Goal: Task Accomplishment & Management: Manage account settings

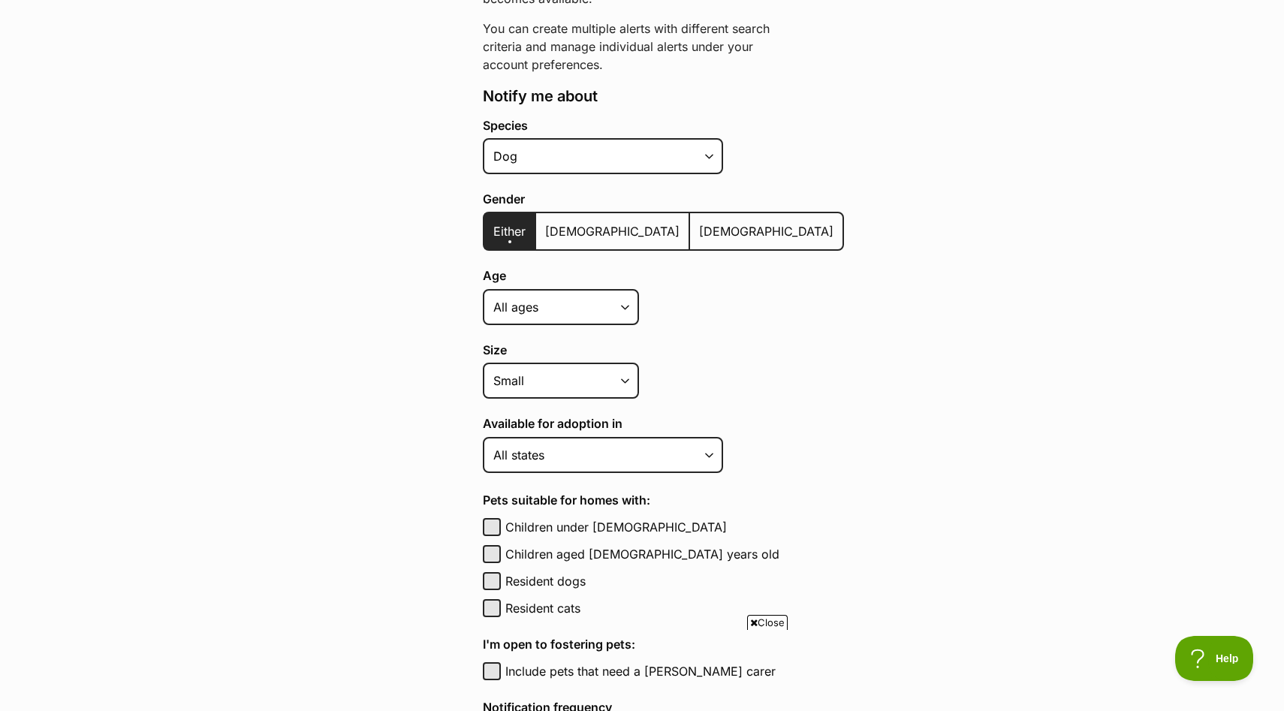
scroll to position [264, 0]
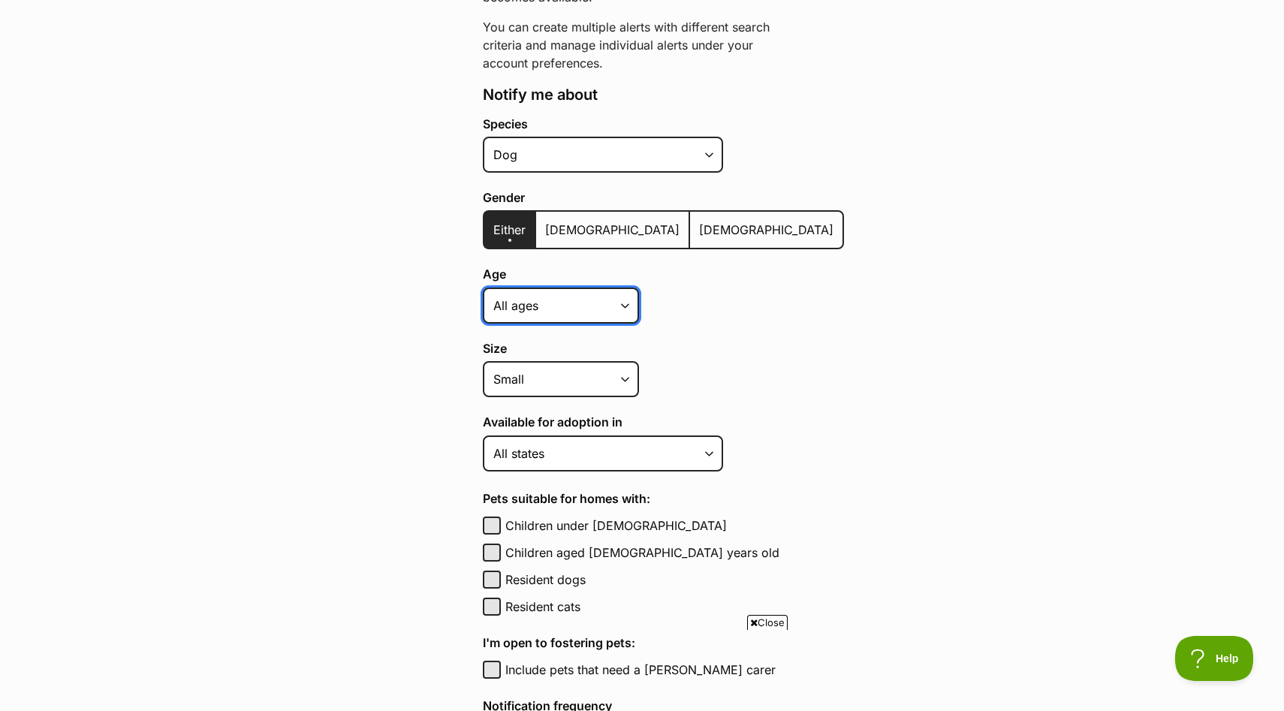
click at [624, 303] on select "Puppy Adult Senior All ages" at bounding box center [561, 305] width 156 height 36
click at [624, 305] on select "Puppy Adult Senior All ages" at bounding box center [561, 305] width 156 height 36
click at [622, 304] on select "Puppy Adult Senior All ages" at bounding box center [561, 305] width 156 height 36
select select "adult"
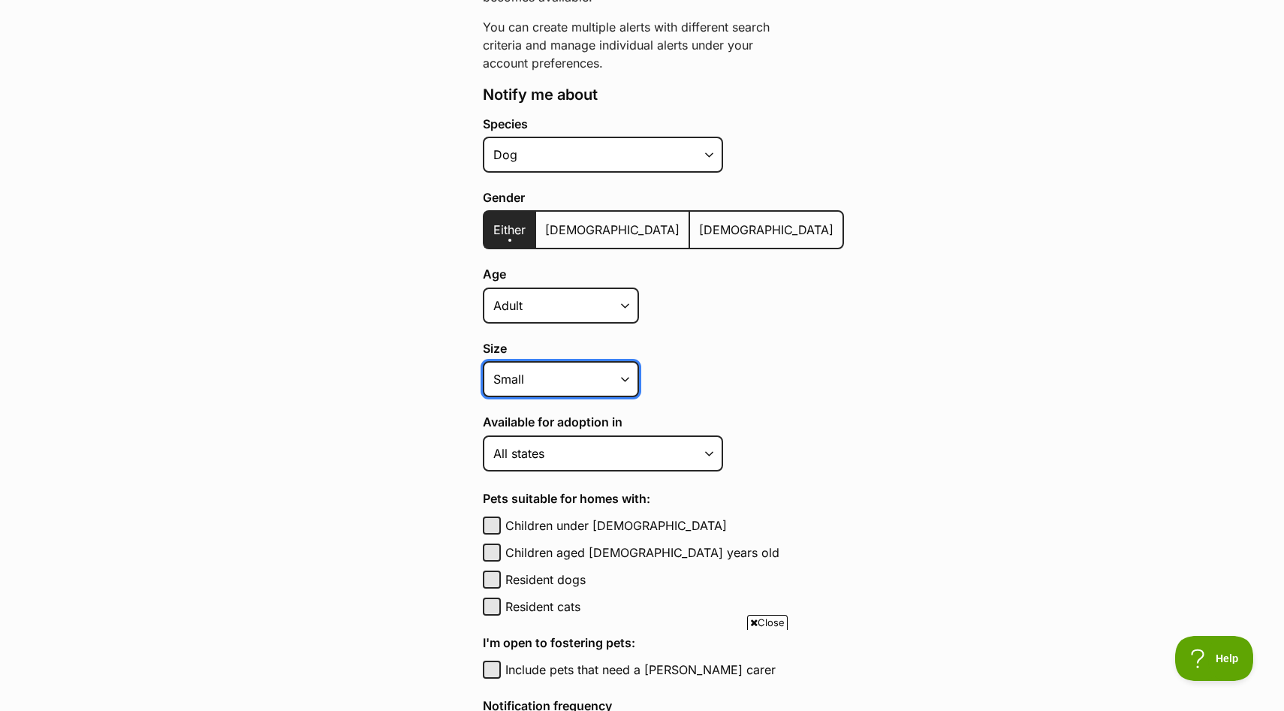
click at [623, 377] on select "Small Medium Large All sizes" at bounding box center [561, 379] width 156 height 36
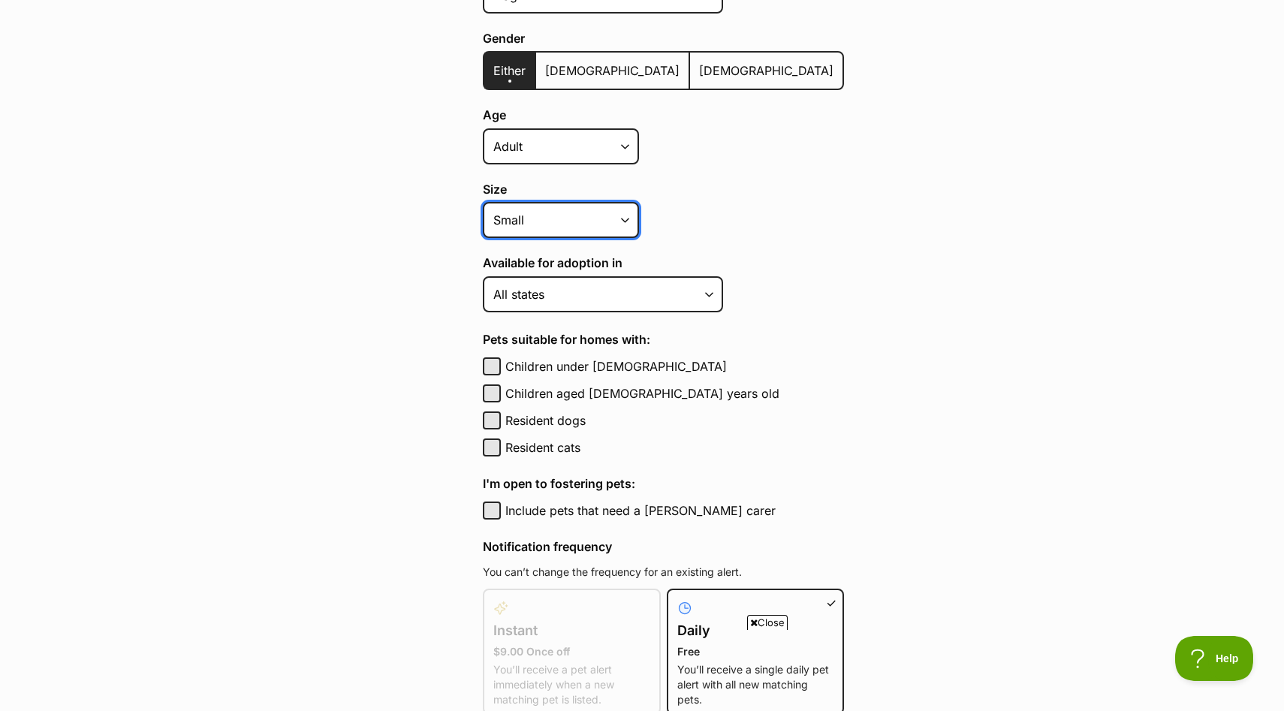
scroll to position [434, 0]
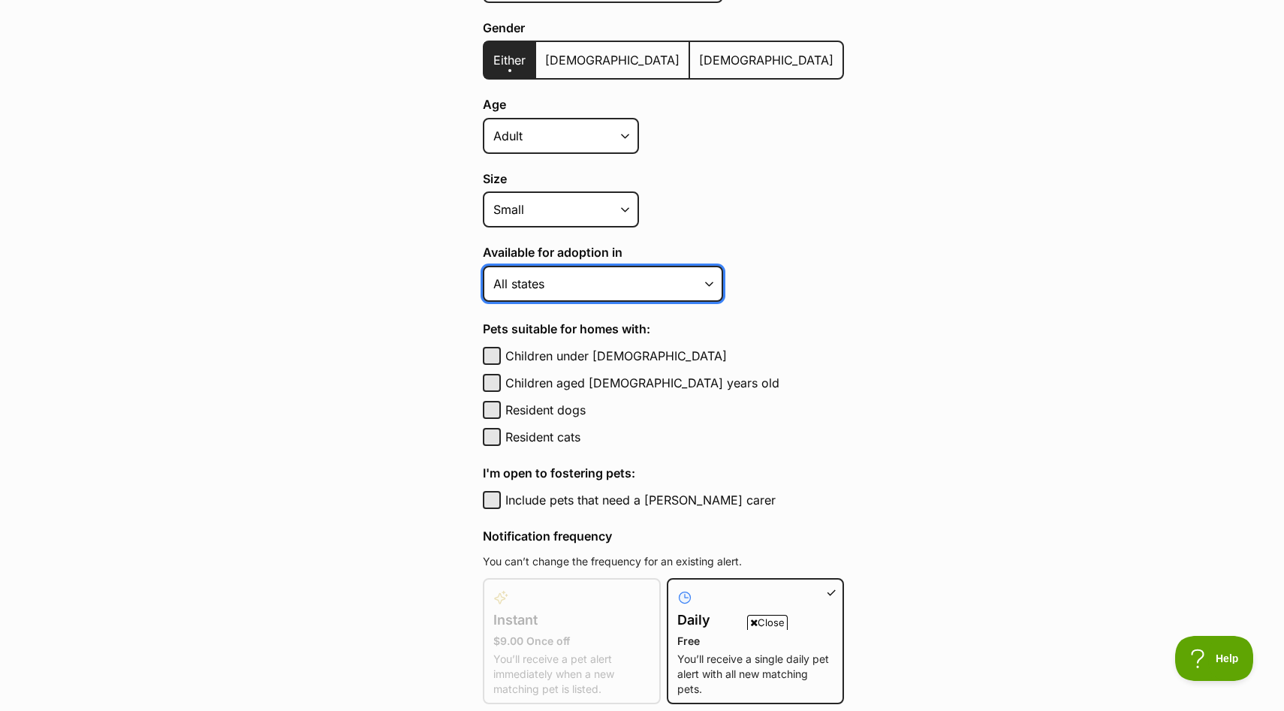
click at [706, 281] on select "Australian Capital Territory New South Wales Northern Territory Queensland Sout…" at bounding box center [603, 284] width 240 height 36
select select "1"
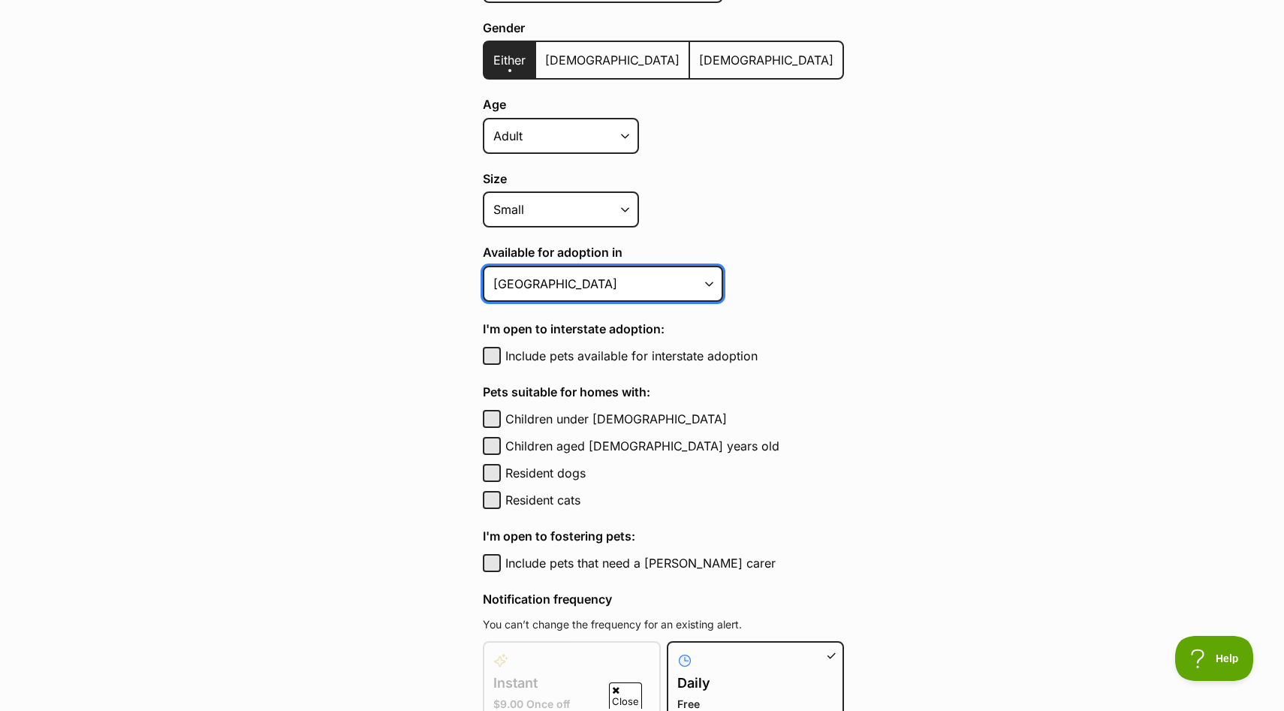
click at [708, 284] on select "Australian Capital Territory New South Wales Northern Territory Queensland Sout…" at bounding box center [603, 284] width 240 height 36
select select
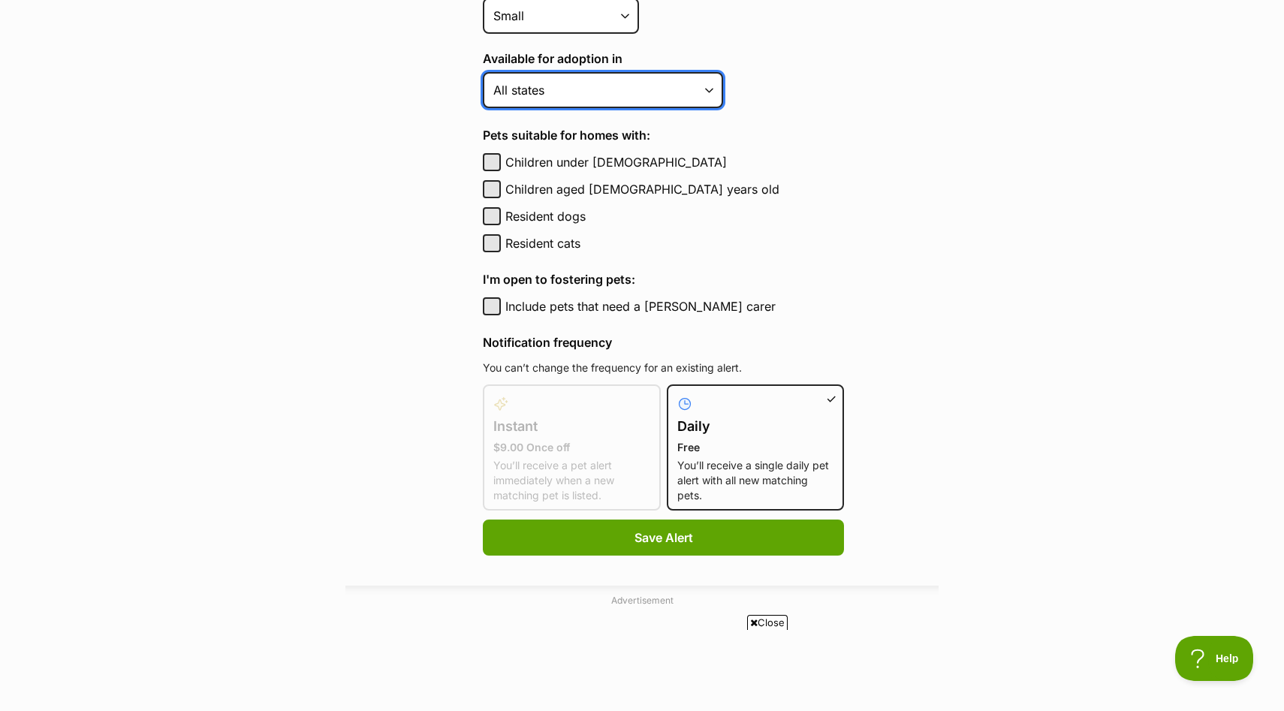
scroll to position [628, 0]
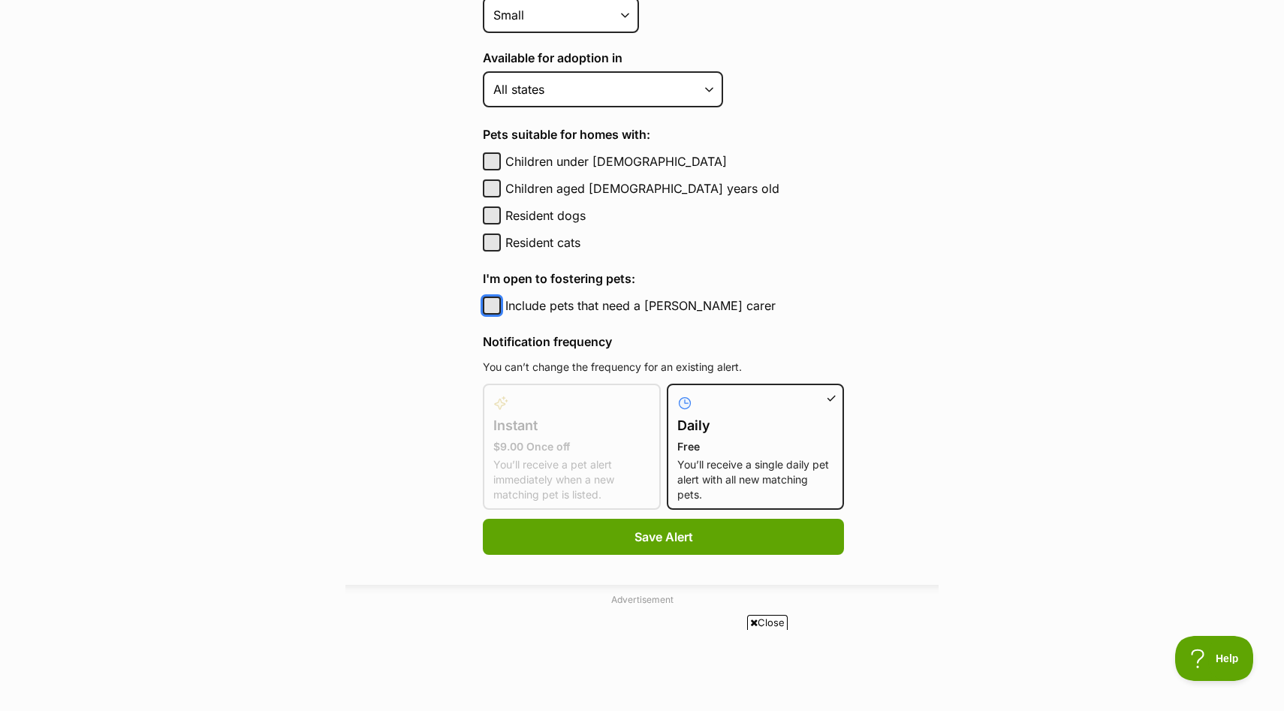
click at [491, 304] on button "Include pets that need a foster carer" at bounding box center [492, 305] width 18 height 18
checkbox input "true"
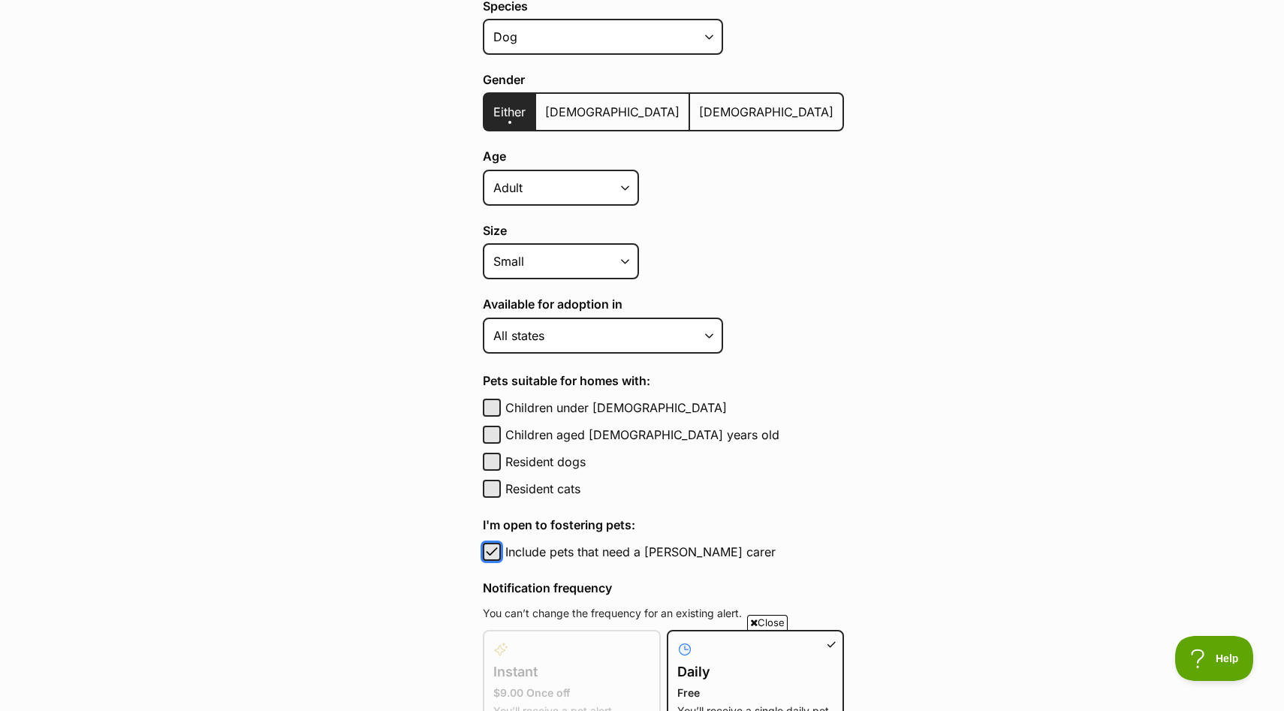
scroll to position [357, 0]
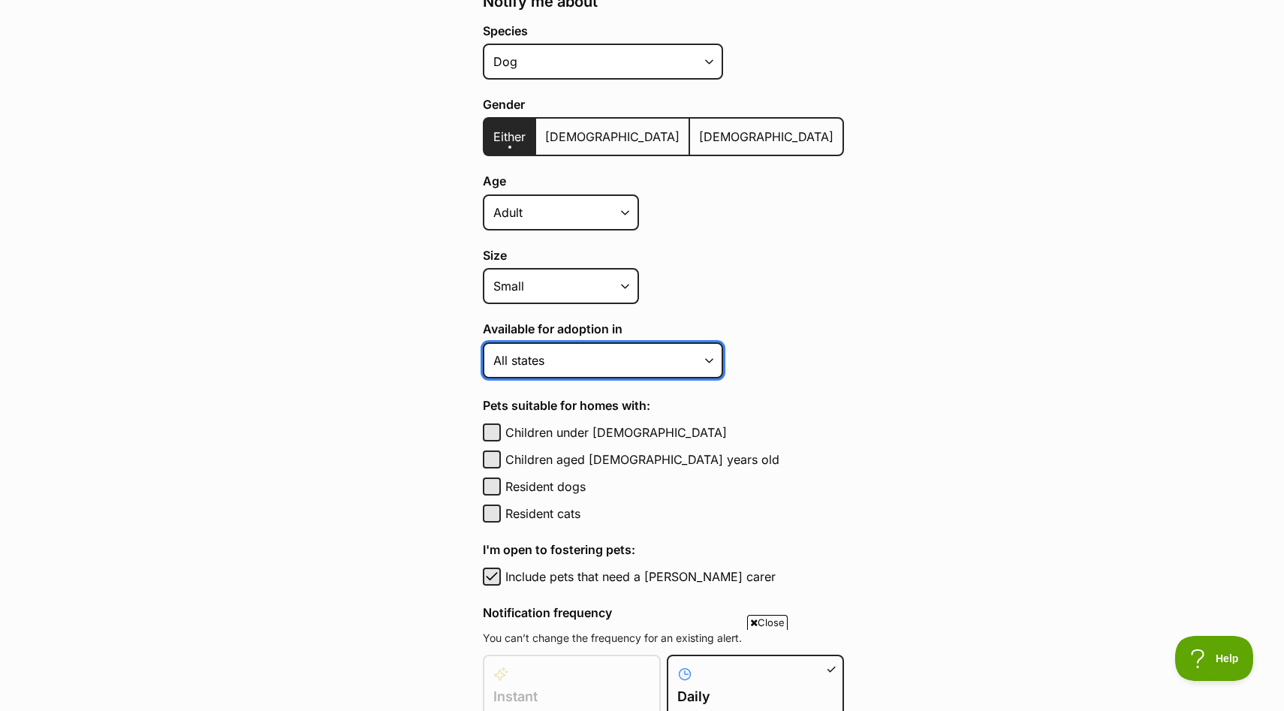
click at [708, 358] on select "Australian Capital Territory New South Wales Northern Territory Queensland Sout…" at bounding box center [603, 360] width 240 height 36
select select "1"
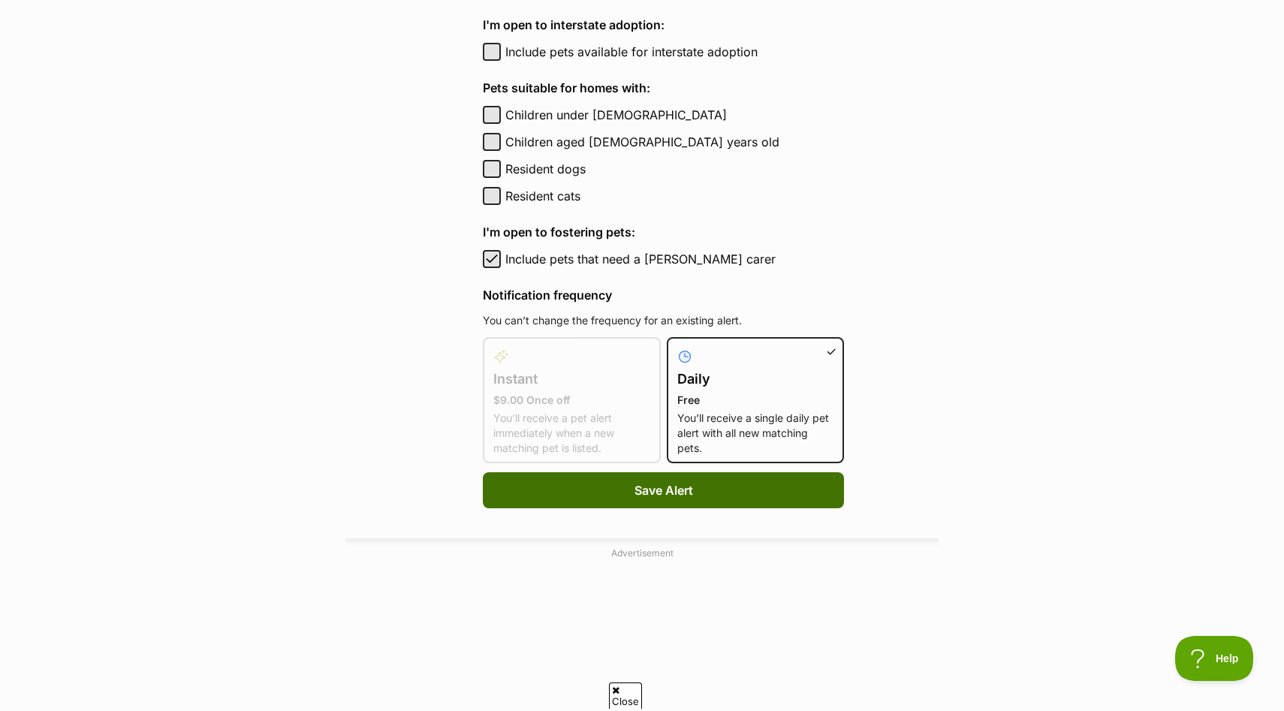
scroll to position [0, 0]
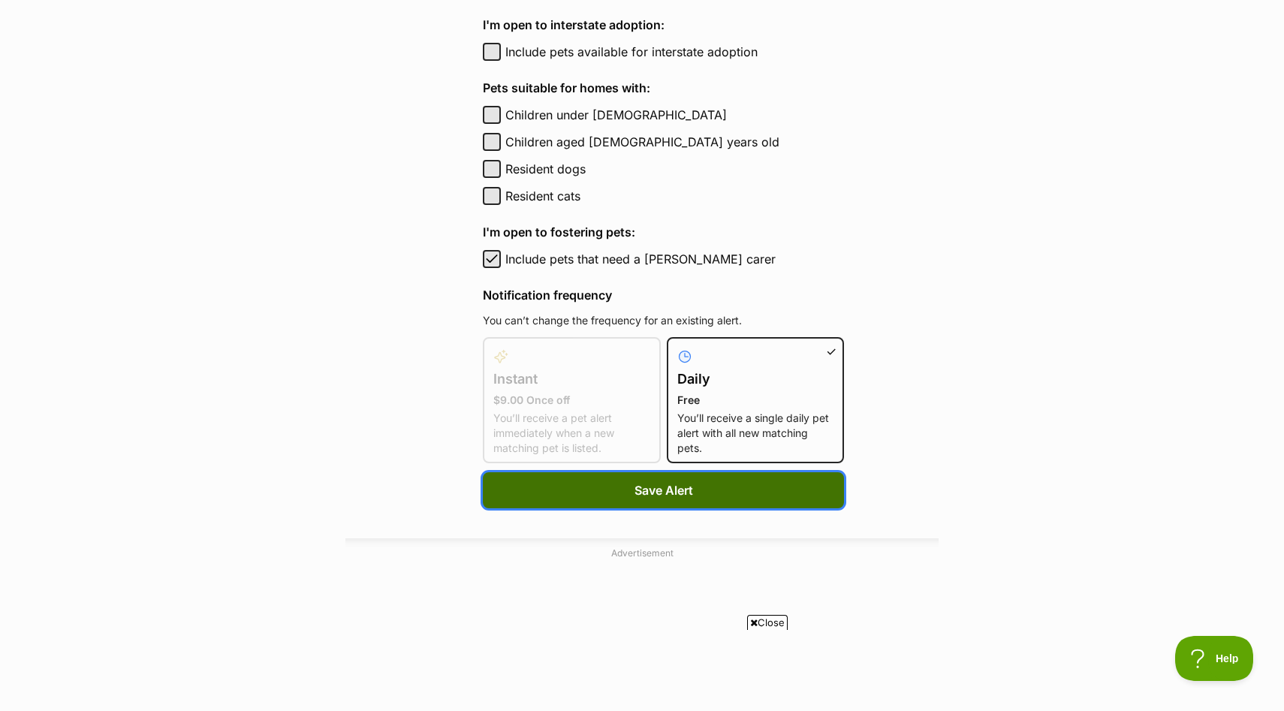
click at [655, 483] on span "Save Alert" at bounding box center [663, 490] width 59 height 18
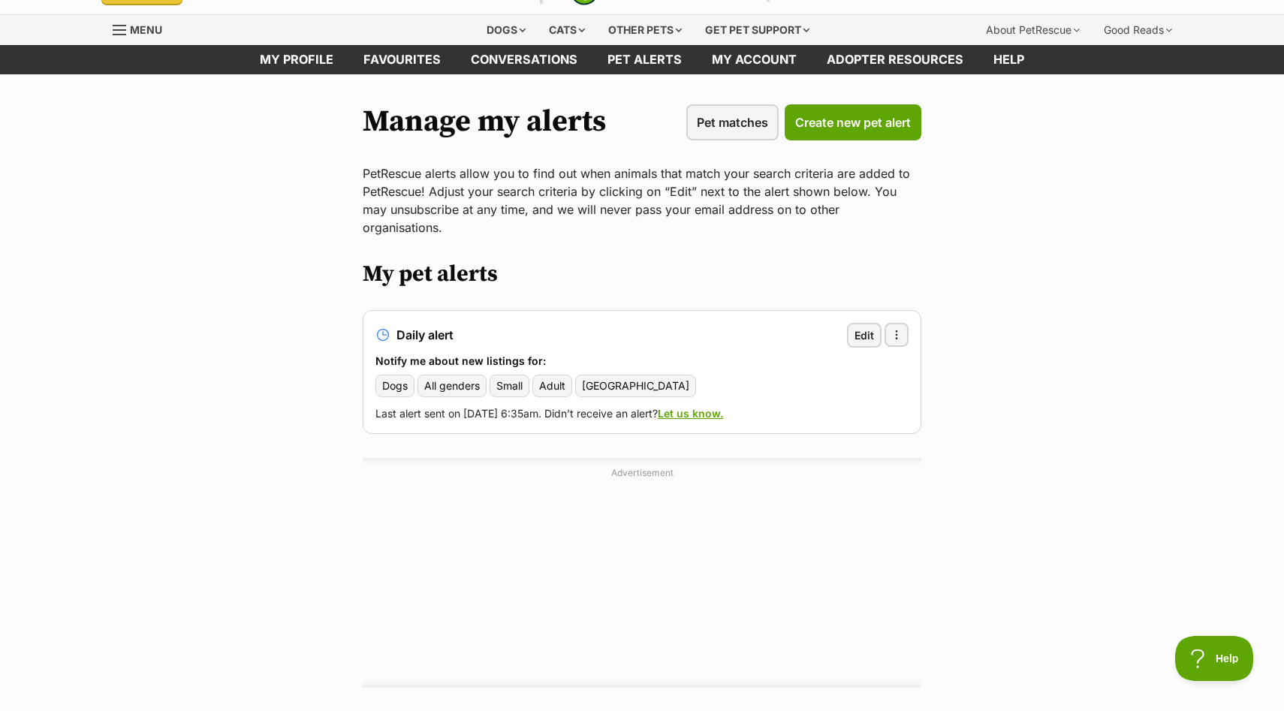
scroll to position [35, 0]
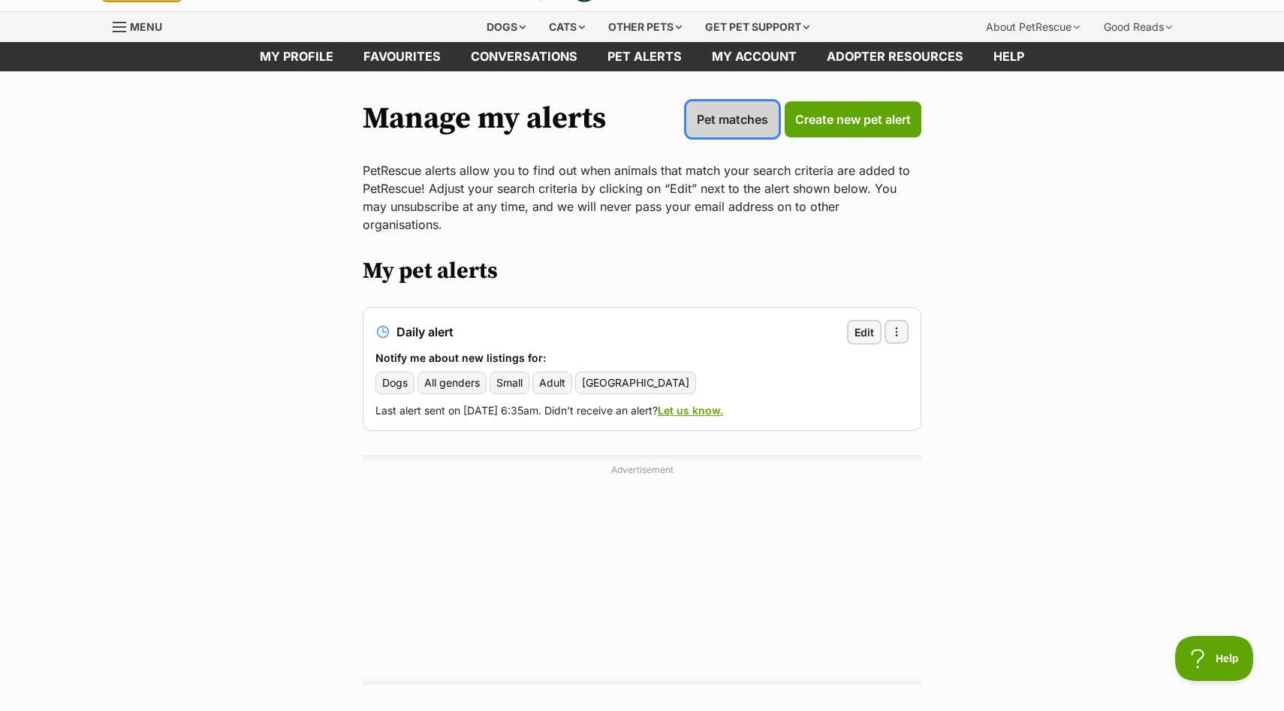
click at [730, 119] on span "Pet matches" at bounding box center [732, 119] width 71 height 18
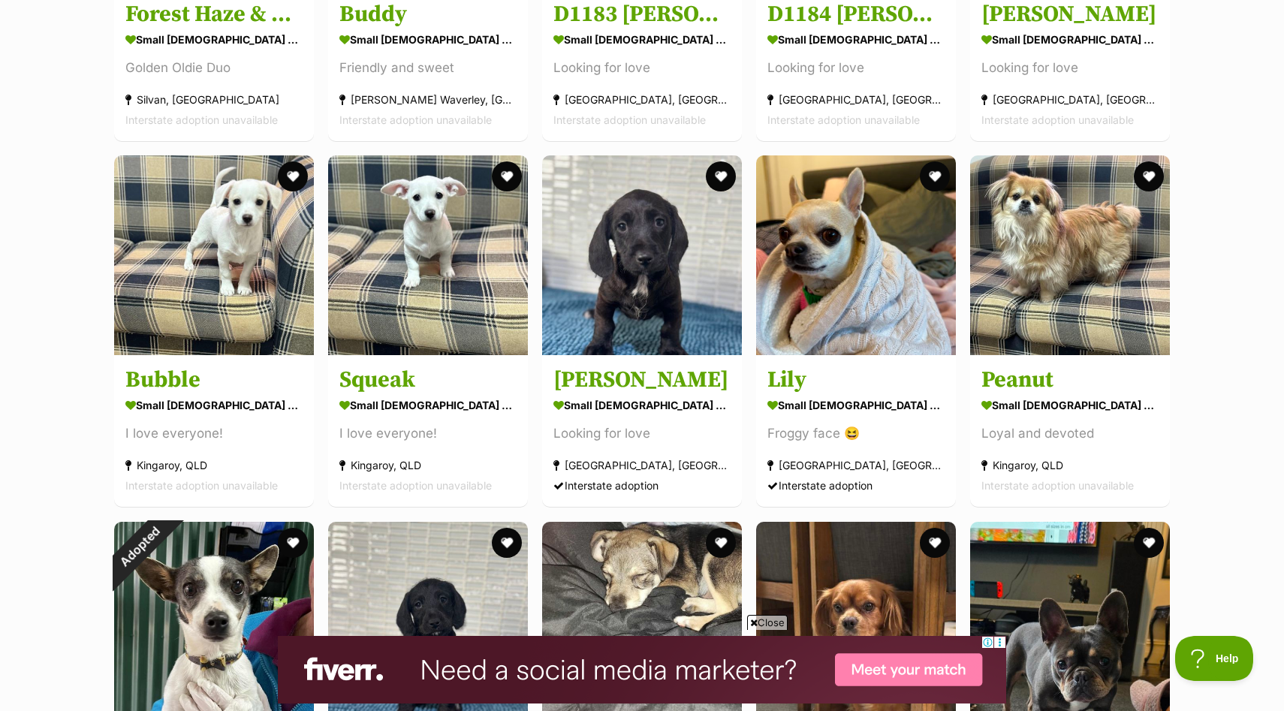
scroll to position [6357, 0]
